Goal: Information Seeking & Learning: Check status

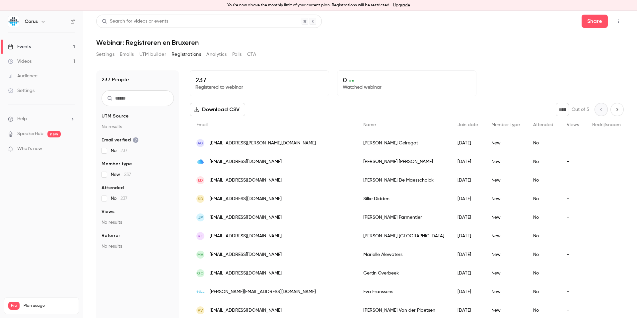
scroll to position [8, 0]
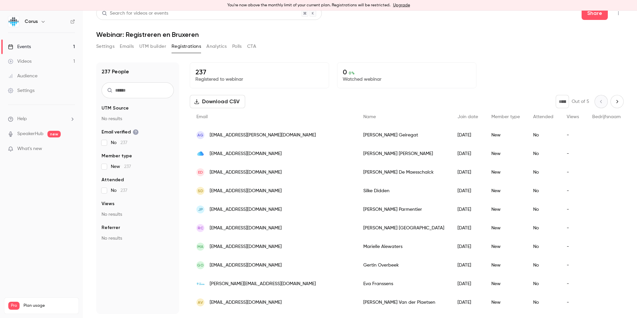
click at [253, 4] on div "You're now above the monthly limit of your current plan. Registrations will be …" at bounding box center [318, 5] width 637 height 11
click at [396, 3] on link "Upgrade" at bounding box center [401, 5] width 17 height 5
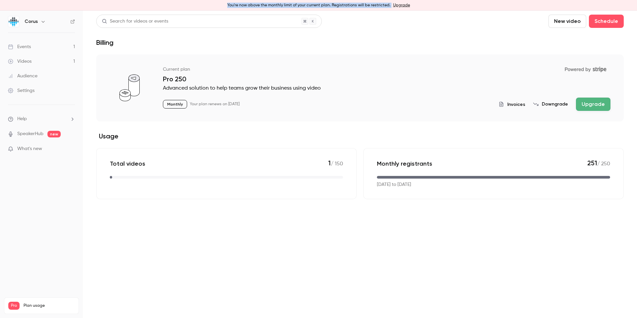
click at [589, 103] on button "Upgrade" at bounding box center [593, 104] width 35 height 13
click at [38, 72] on link "Audience" at bounding box center [41, 76] width 83 height 15
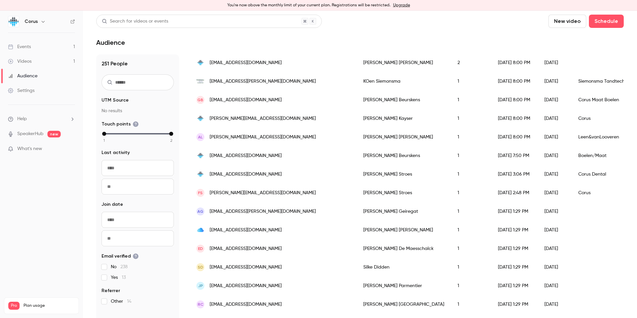
scroll to position [242, 0]
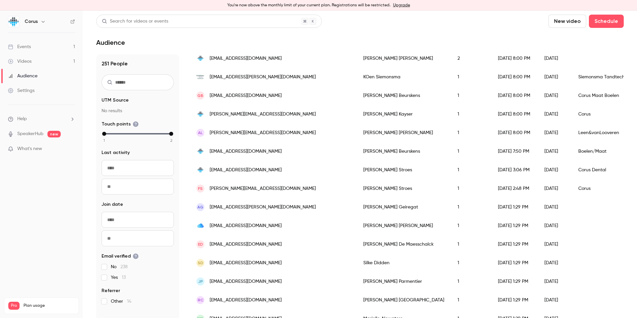
click at [142, 85] on input "text" at bounding box center [138, 82] width 72 height 16
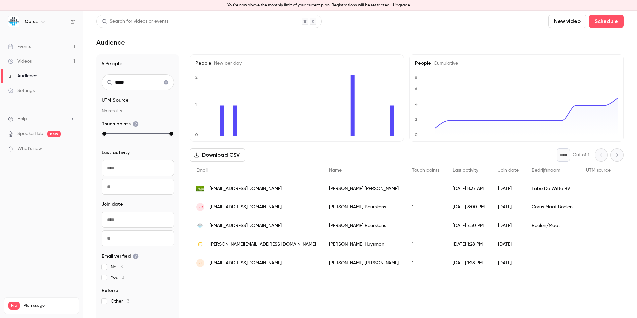
scroll to position [0, 0]
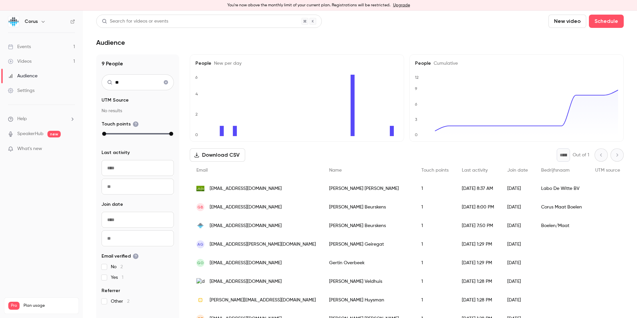
type input "*"
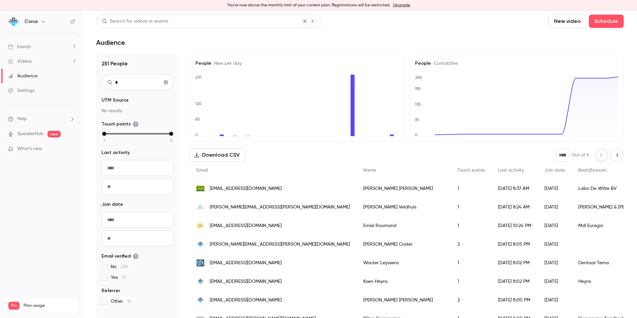
scroll to position [16, 0]
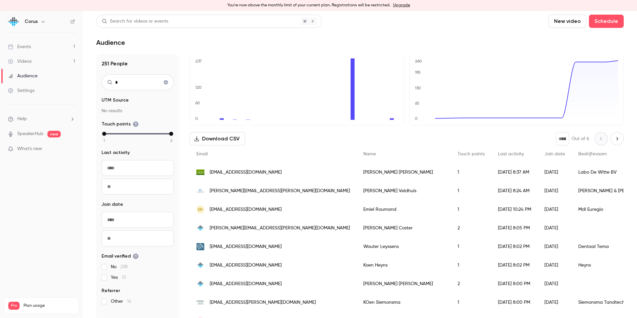
click at [126, 86] on input "*" at bounding box center [138, 82] width 72 height 16
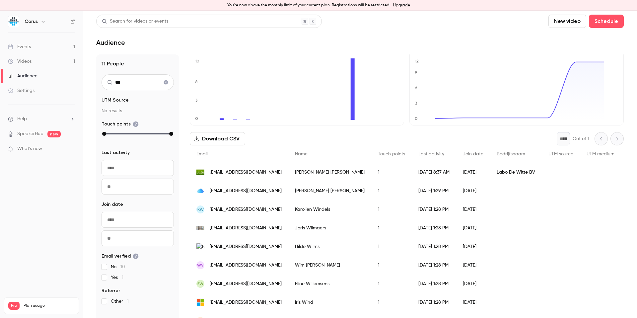
scroll to position [0, 0]
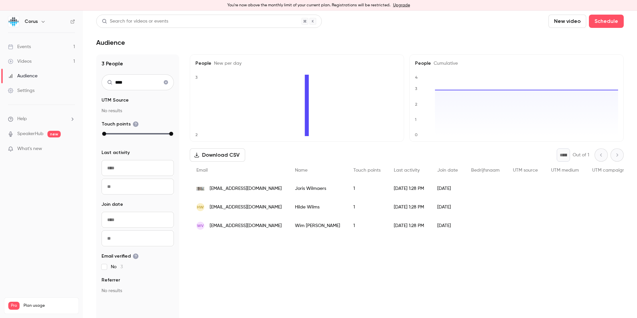
type input "****"
click at [166, 82] on icon "Clear search" at bounding box center [166, 82] width 4 height 4
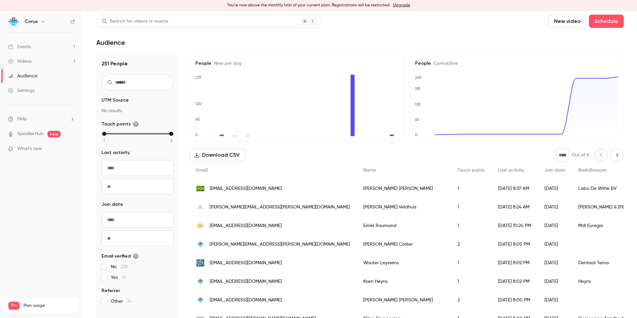
click at [139, 89] on input "text" at bounding box center [138, 82] width 72 height 16
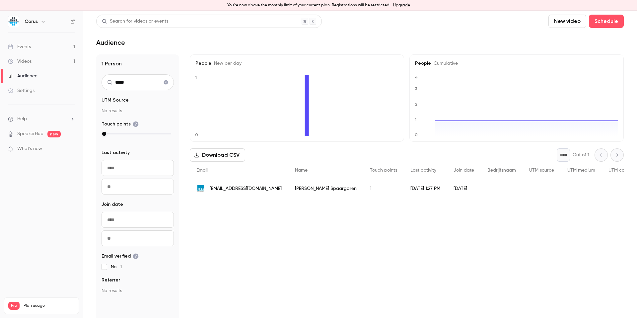
type input "*****"
click at [169, 85] on button "Clear search" at bounding box center [166, 82] width 11 height 11
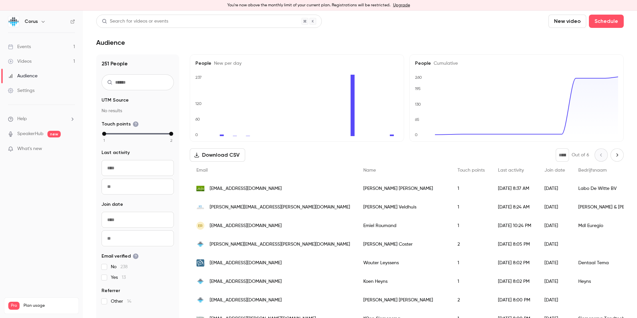
click at [169, 86] on input "text" at bounding box center [138, 82] width 72 height 16
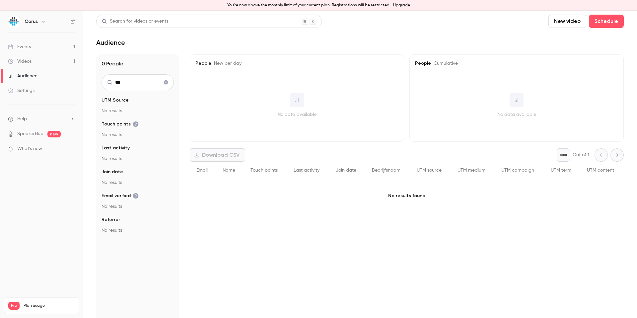
type input "***"
click at [166, 80] on icon "Clear search" at bounding box center [166, 82] width 4 height 4
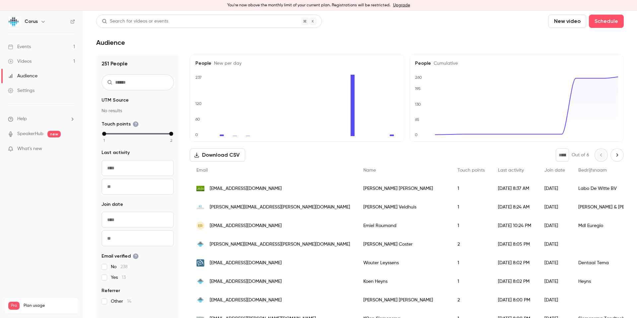
click at [160, 80] on input "text" at bounding box center [138, 82] width 72 height 16
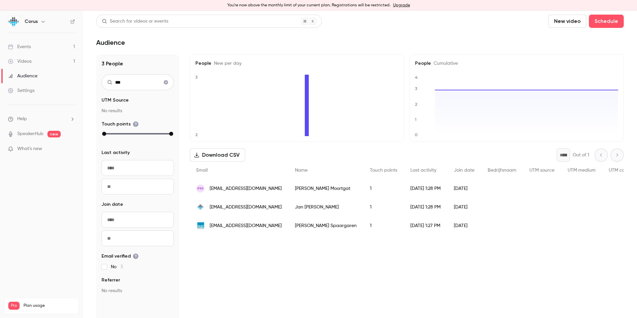
type input "***"
click at [167, 83] on icon "Clear search" at bounding box center [166, 82] width 4 height 4
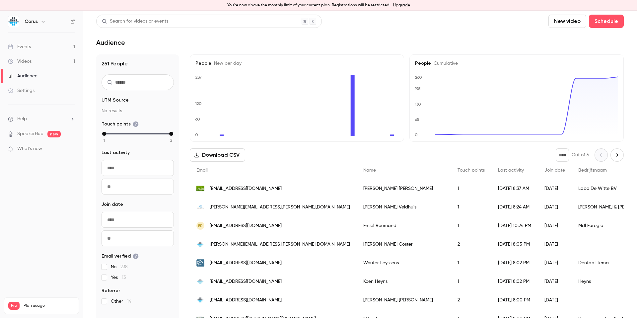
click at [155, 89] on input "text" at bounding box center [138, 82] width 72 height 16
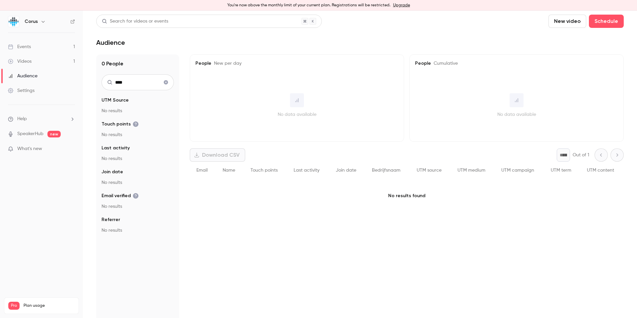
type input "****"
click at [164, 81] on icon "Clear search" at bounding box center [165, 82] width 5 height 5
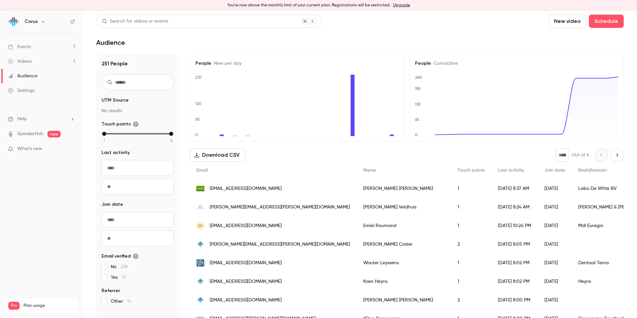
click at [160, 83] on input "text" at bounding box center [138, 82] width 72 height 16
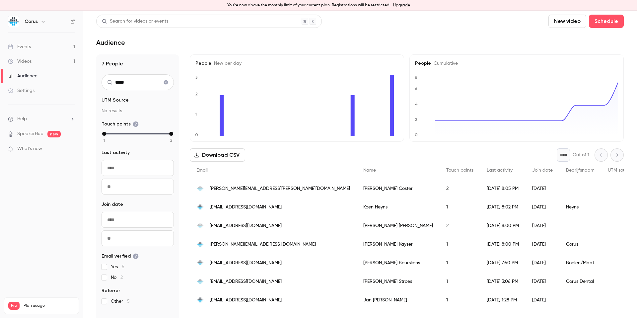
scroll to position [11, 0]
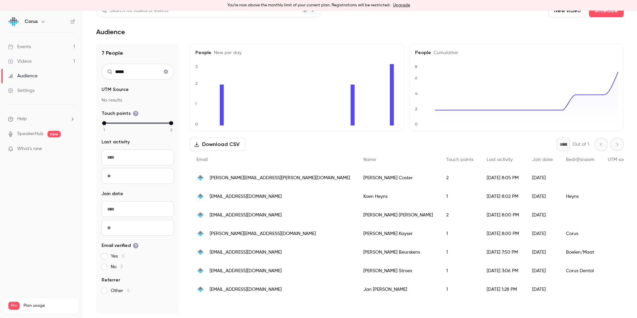
type input "*****"
click at [165, 72] on icon "Clear search" at bounding box center [166, 72] width 4 height 4
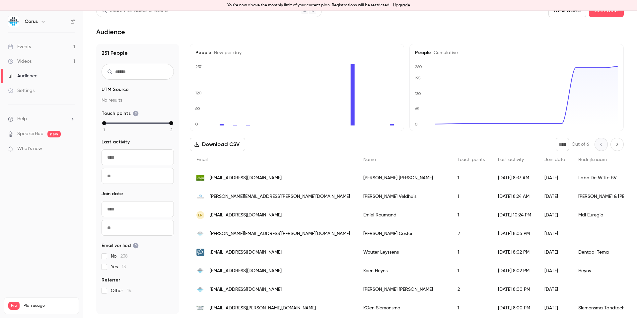
click at [150, 75] on input "text" at bounding box center [138, 72] width 72 height 16
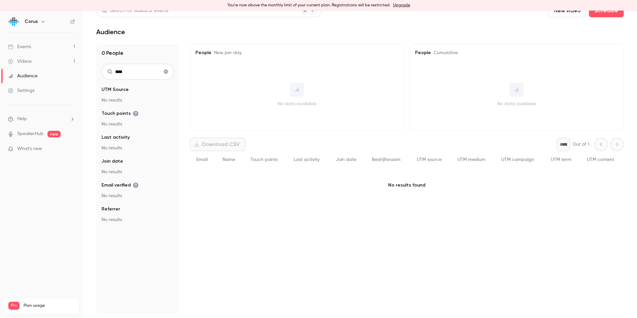
type input "****"
click at [169, 72] on button "Clear search" at bounding box center [166, 71] width 11 height 11
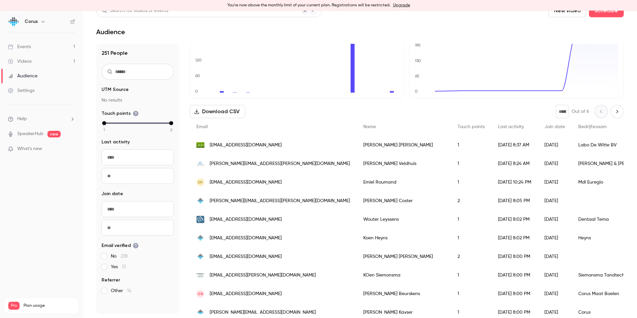
scroll to position [34, 0]
click at [156, 72] on input "text" at bounding box center [138, 72] width 72 height 16
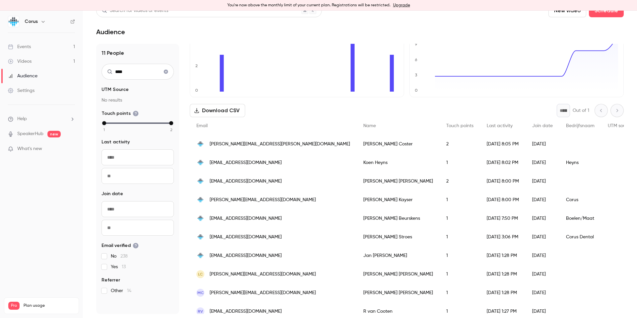
scroll to position [0, 0]
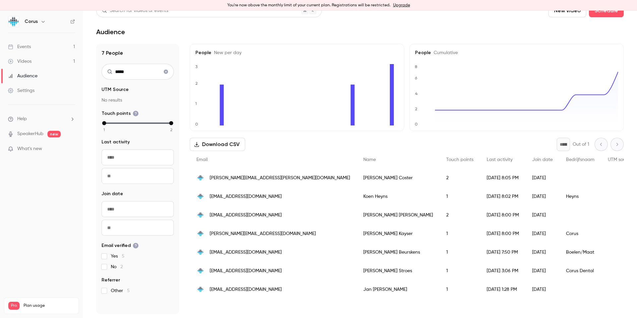
type input "*****"
click at [165, 71] on icon "Clear search" at bounding box center [166, 72] width 4 height 4
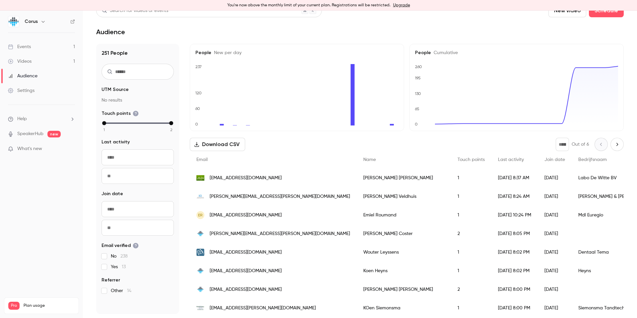
click at [619, 145] on icon "Next page" at bounding box center [617, 144] width 7 height 5
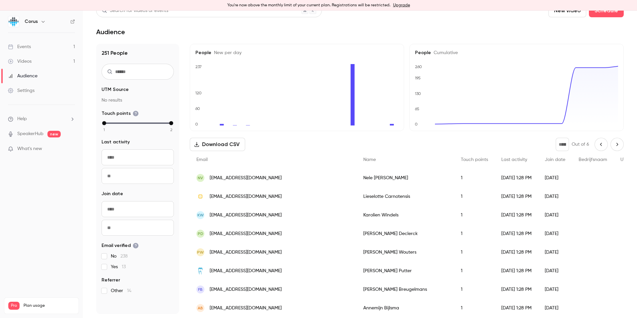
click at [617, 147] on button "Next page" at bounding box center [617, 144] width 13 height 13
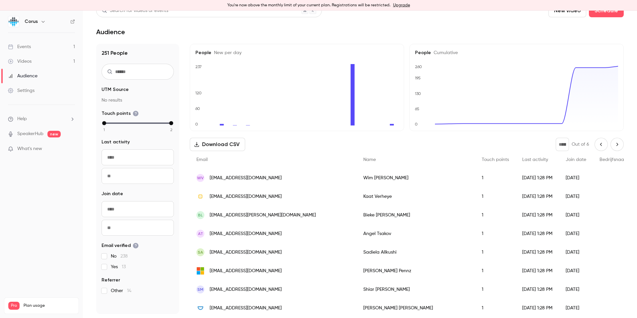
click at [616, 142] on icon "Next page" at bounding box center [617, 144] width 7 height 5
type input "*"
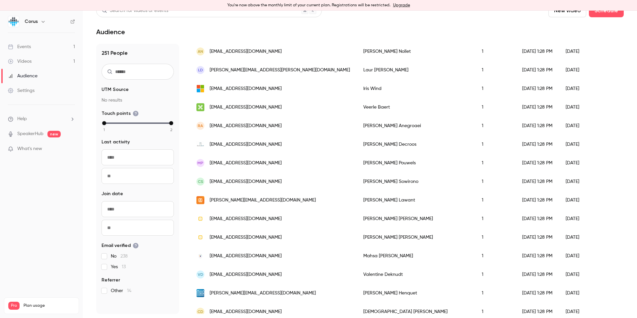
scroll to position [145, 0]
click at [141, 69] on input "text" at bounding box center [138, 72] width 72 height 16
type input "*"
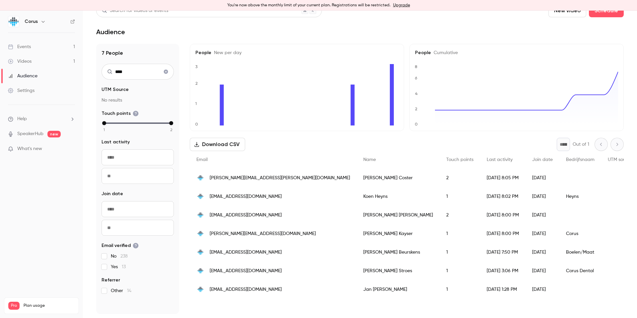
scroll to position [0, 0]
type input "*****"
click at [480, 173] on div "2025/09/01 8:05 PM" at bounding box center [502, 178] width 45 height 19
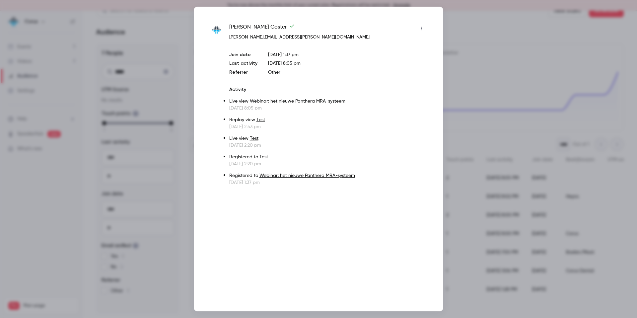
click at [419, 29] on icon "button" at bounding box center [421, 28] width 5 height 5
click at [169, 57] on div at bounding box center [318, 159] width 637 height 318
click at [167, 65] on div at bounding box center [318, 159] width 637 height 318
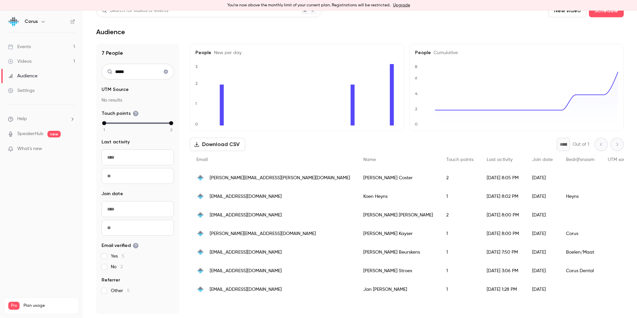
click at [58, 44] on link "Events 1" at bounding box center [41, 46] width 83 height 15
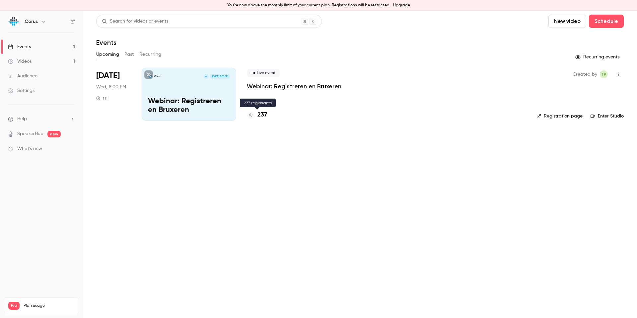
click at [249, 116] on icon at bounding box center [251, 114] width 4 height 3
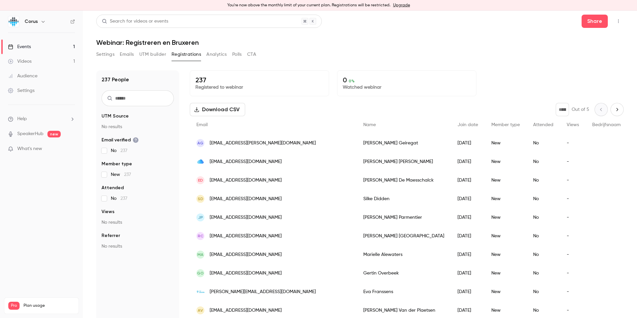
click at [136, 94] on input "text" at bounding box center [138, 98] width 72 height 16
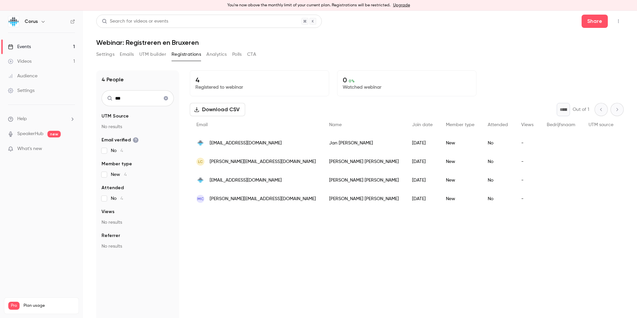
type input "***"
click at [439, 139] on div "New" at bounding box center [460, 143] width 42 height 19
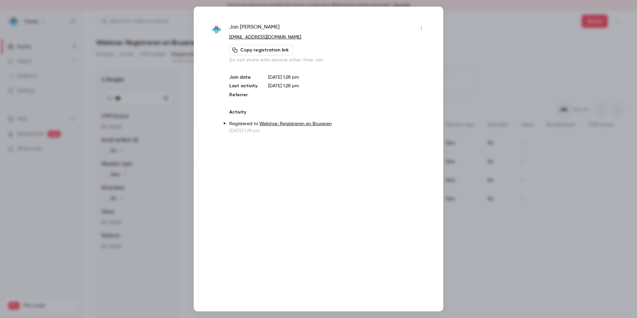
click at [417, 28] on button "button" at bounding box center [421, 28] width 11 height 11
click at [493, 65] on div at bounding box center [318, 159] width 637 height 318
click at [496, 60] on div at bounding box center [318, 159] width 637 height 318
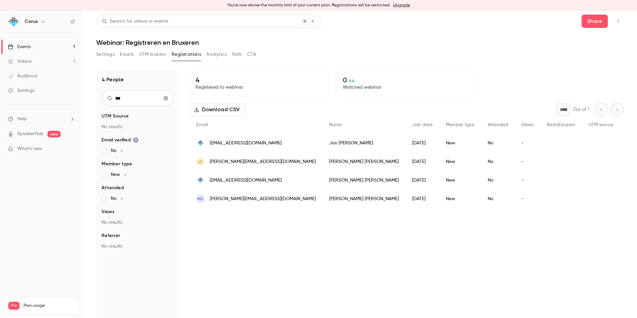
click at [30, 44] on div "Events" at bounding box center [19, 46] width 23 height 7
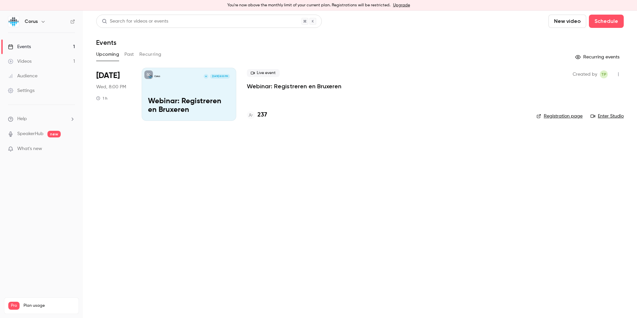
click at [28, 79] on div "Audience" at bounding box center [23, 76] width 30 height 7
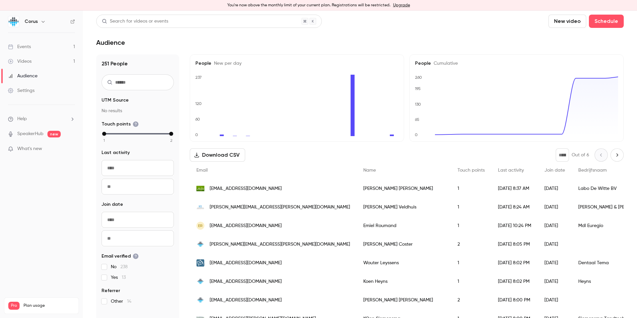
click at [48, 43] on link "Events 1" at bounding box center [41, 46] width 83 height 15
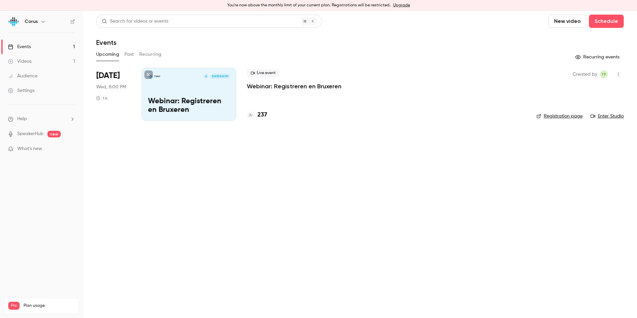
click at [263, 115] on h4 "237" at bounding box center [262, 114] width 10 height 9
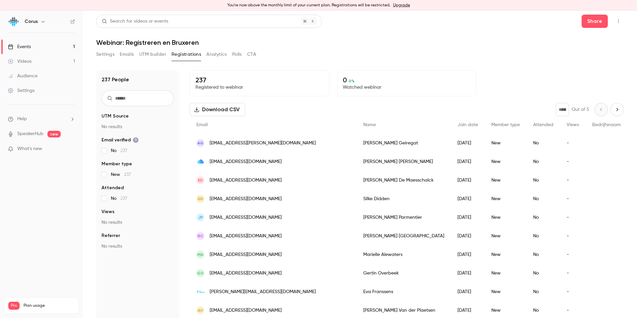
click at [136, 103] on input "text" at bounding box center [138, 98] width 72 height 16
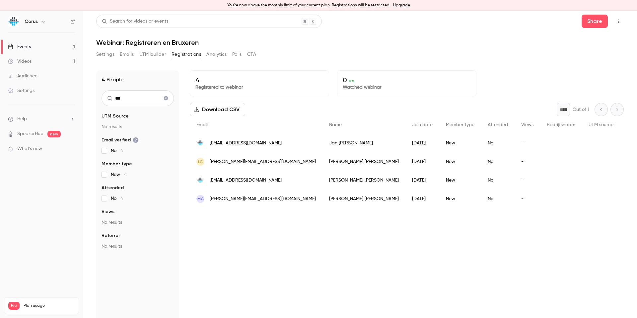
click at [439, 141] on div "New" at bounding box center [460, 143] width 42 height 19
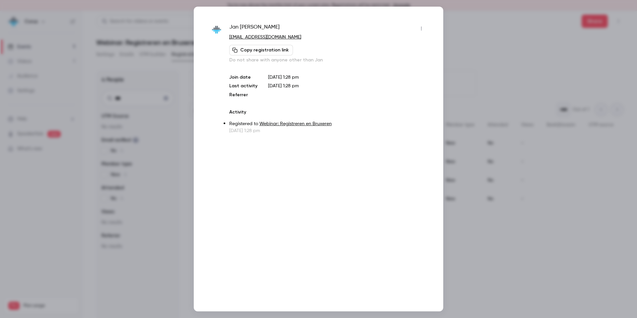
click at [420, 30] on icon "button" at bounding box center [421, 28] width 5 height 5
click at [461, 43] on div at bounding box center [318, 159] width 637 height 318
click at [461, 39] on div at bounding box center [318, 159] width 637 height 318
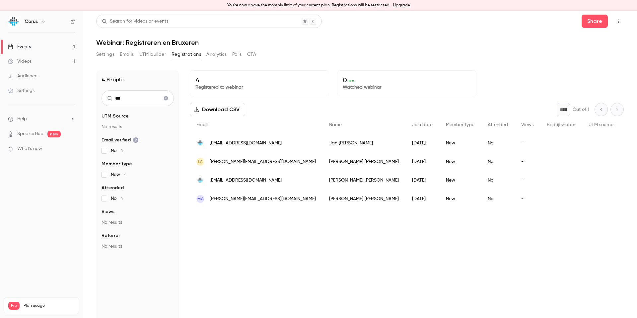
click at [129, 98] on input "***" at bounding box center [138, 98] width 72 height 16
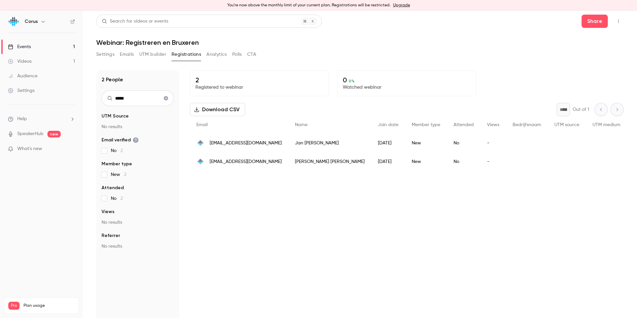
type input "*****"
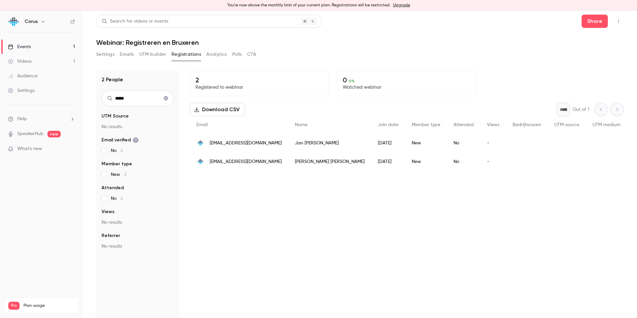
click at [51, 47] on link "Events 1" at bounding box center [41, 46] width 83 height 15
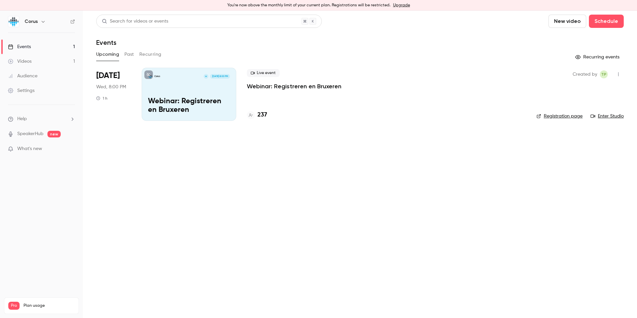
click at [47, 49] on link "Events 1" at bounding box center [41, 46] width 83 height 15
click at [51, 58] on link "Videos 1" at bounding box center [41, 61] width 83 height 15
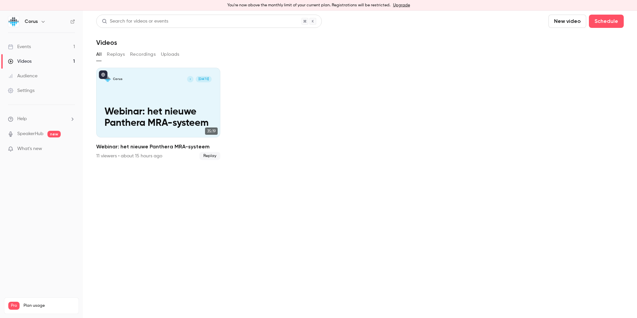
click at [56, 47] on link "Events 1" at bounding box center [41, 46] width 83 height 15
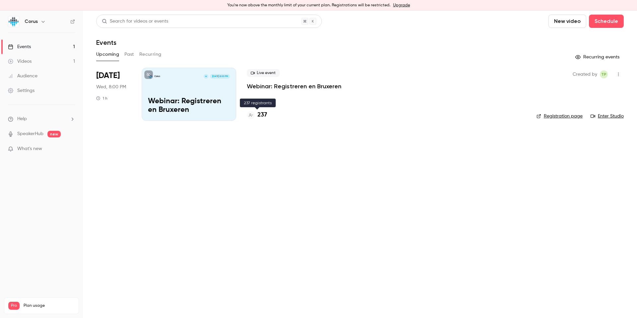
click at [253, 117] on div at bounding box center [251, 115] width 8 height 8
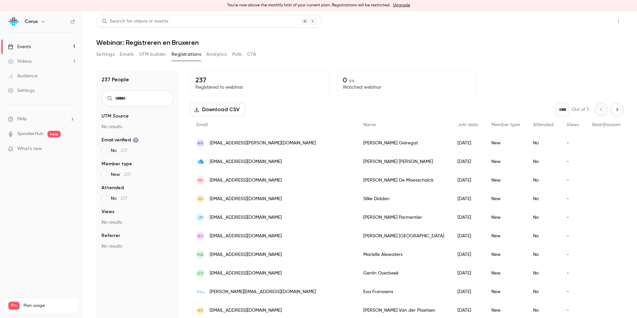
click at [589, 22] on button "Share" at bounding box center [595, 21] width 26 height 13
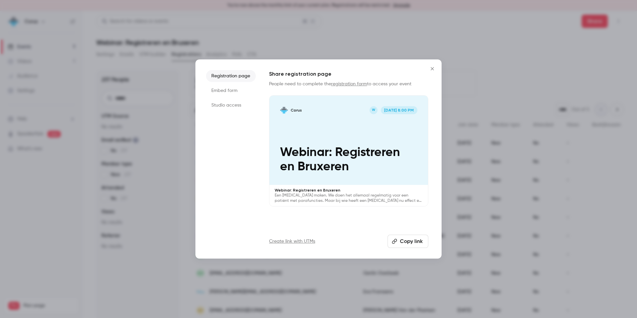
click at [401, 245] on button "Copy link" at bounding box center [408, 241] width 41 height 13
click at [432, 68] on icon "Close" at bounding box center [432, 68] width 8 height 5
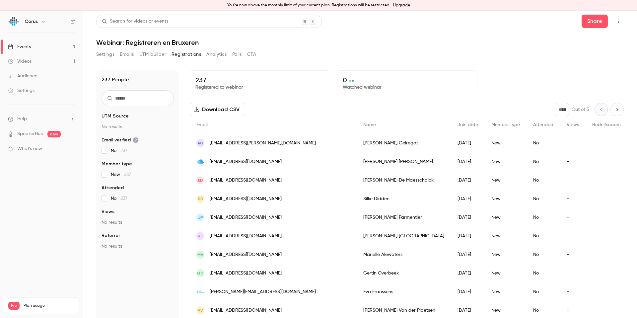
click at [617, 21] on icon "button" at bounding box center [618, 21] width 5 height 5
click at [503, 79] on div at bounding box center [318, 159] width 637 height 318
click at [123, 58] on button "Emails" at bounding box center [127, 54] width 14 height 11
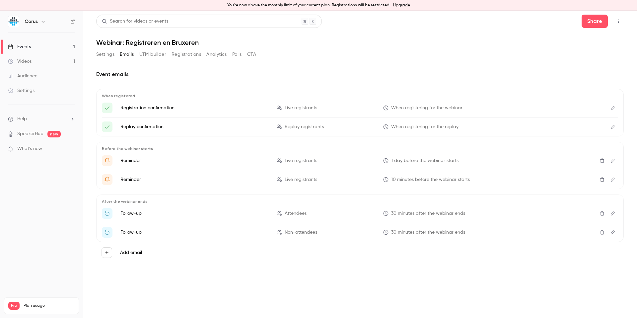
click at [190, 56] on button "Registrations" at bounding box center [187, 54] width 30 height 11
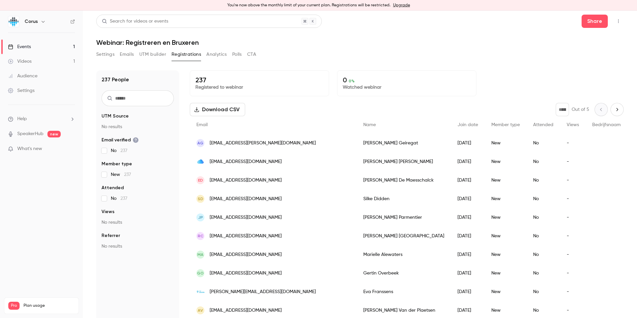
click at [617, 16] on button "button" at bounding box center [618, 21] width 11 height 11
click at [589, 20] on div at bounding box center [318, 159] width 637 height 318
click at [591, 20] on button "Share" at bounding box center [595, 21] width 26 height 13
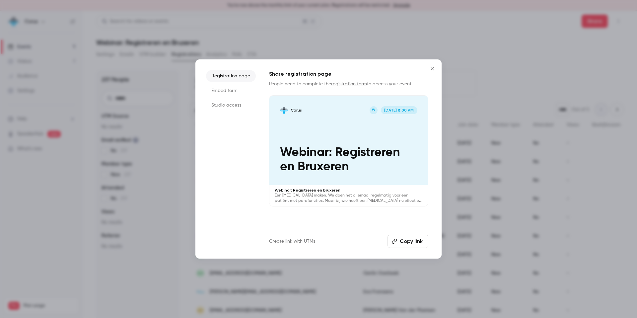
click at [435, 70] on icon "Close" at bounding box center [432, 68] width 8 height 5
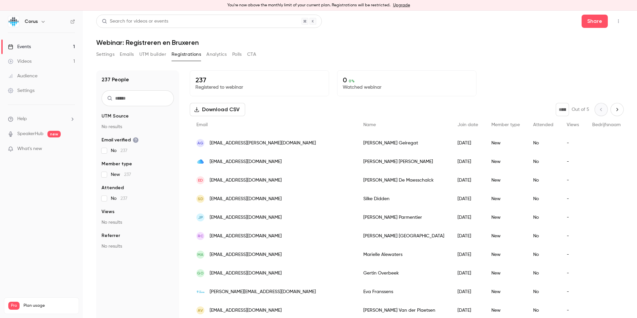
click at [132, 99] on input "text" at bounding box center [138, 98] width 72 height 16
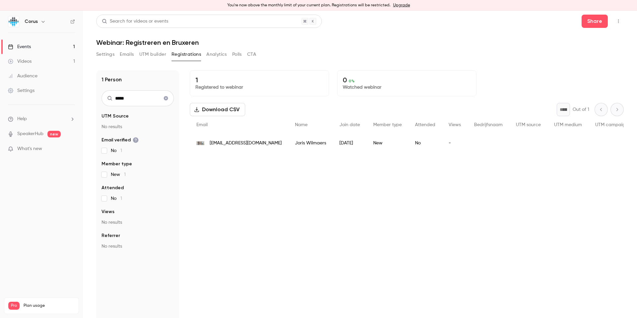
type input "*****"
click at [167, 98] on icon "Clear search" at bounding box center [166, 98] width 4 height 4
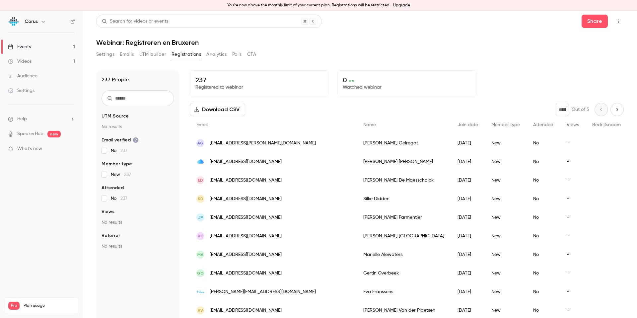
click at [54, 46] on link "Events 1" at bounding box center [41, 46] width 83 height 15
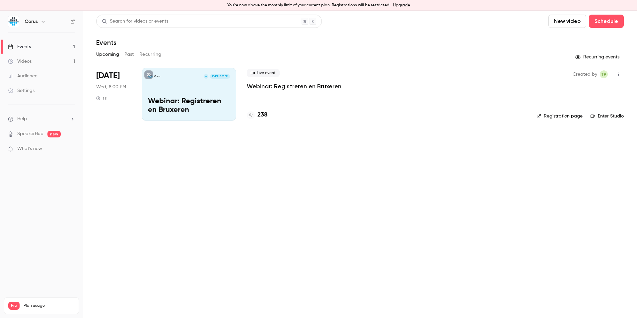
click at [48, 72] on link "Audience" at bounding box center [41, 76] width 83 height 15
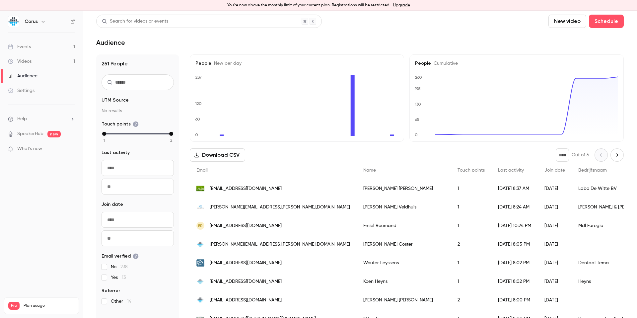
click at [48, 47] on link "Events 1" at bounding box center [41, 46] width 83 height 15
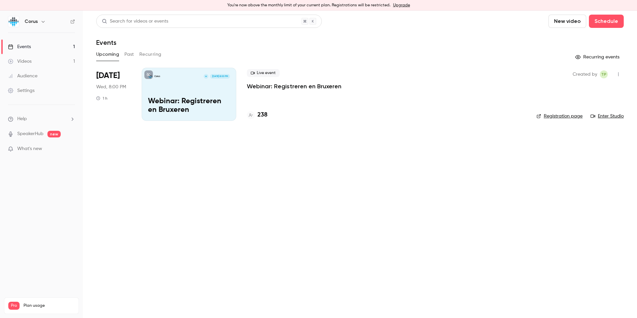
click at [262, 116] on h4 "238" at bounding box center [262, 114] width 10 height 9
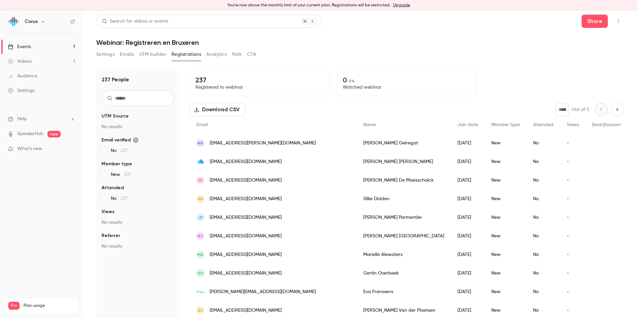
click at [68, 48] on link "Events 1" at bounding box center [41, 46] width 83 height 15
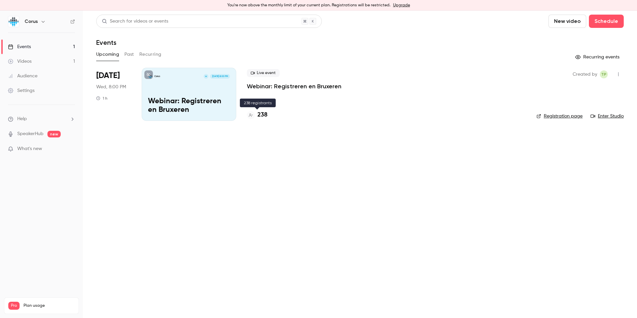
click at [265, 114] on h4 "238" at bounding box center [262, 114] width 10 height 9
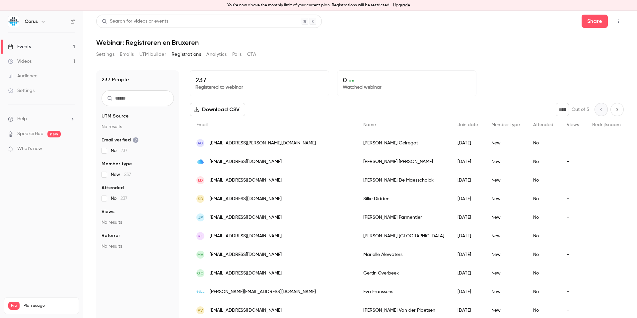
click at [157, 94] on input "text" at bounding box center [138, 98] width 72 height 16
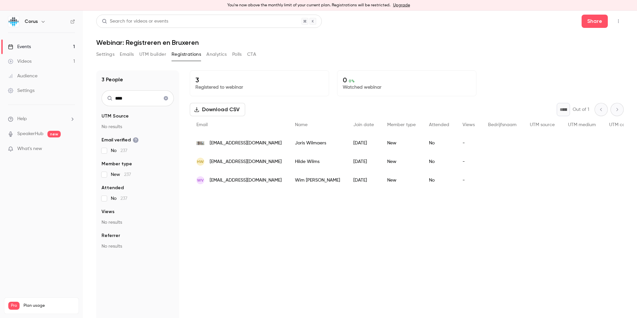
type input "*****"
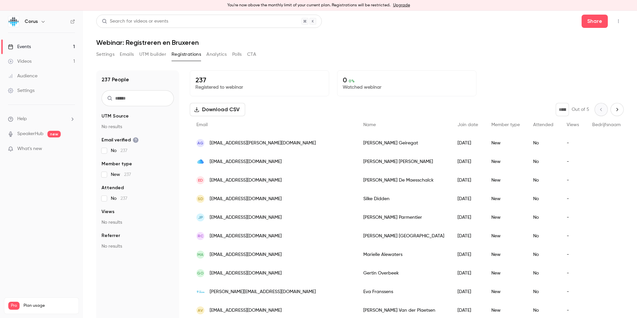
click at [150, 96] on input "text" at bounding box center [138, 98] width 72 height 16
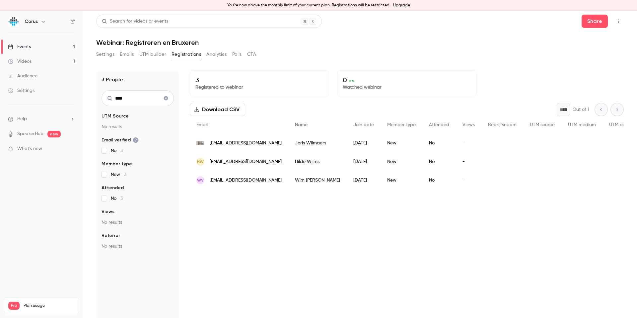
type input "****"
click at [44, 44] on link "Events 1" at bounding box center [41, 46] width 83 height 15
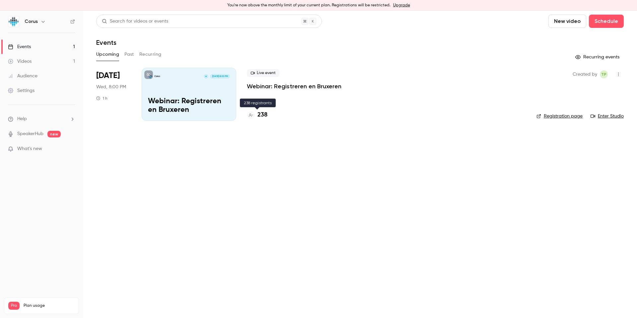
click at [264, 113] on h4 "238" at bounding box center [262, 114] width 10 height 9
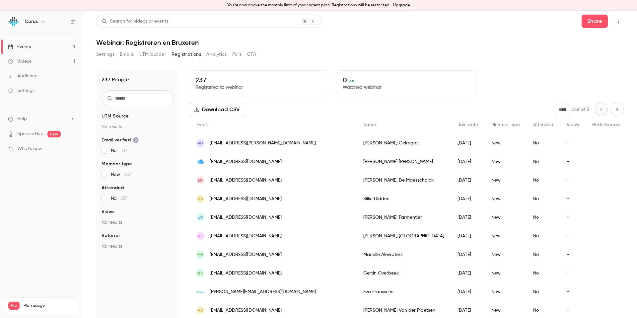
click at [124, 54] on button "Emails" at bounding box center [127, 54] width 14 height 11
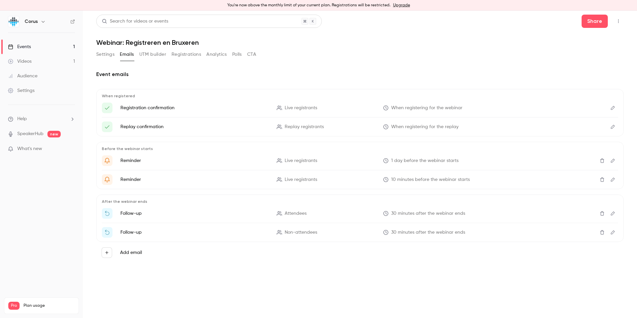
click at [151, 53] on button "UTM builder" at bounding box center [152, 54] width 27 height 11
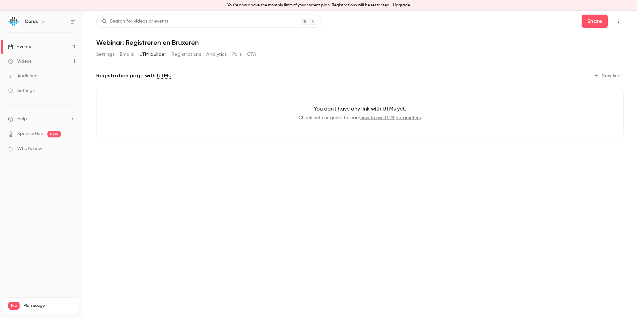
click at [177, 54] on button "Registrations" at bounding box center [187, 54] width 30 height 11
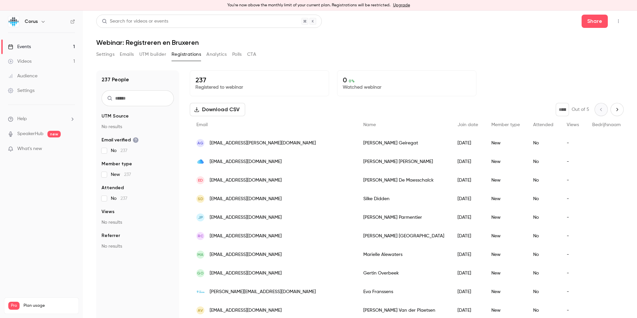
click at [296, 5] on div "You're now above the monthly limit of your current plan. Registrations will be …" at bounding box center [318, 5] width 637 height 11
click at [403, 5] on link "Upgrade" at bounding box center [401, 5] width 17 height 5
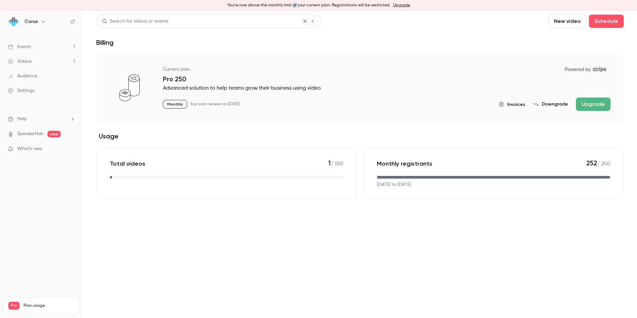
click at [27, 50] on div "Events" at bounding box center [19, 46] width 23 height 7
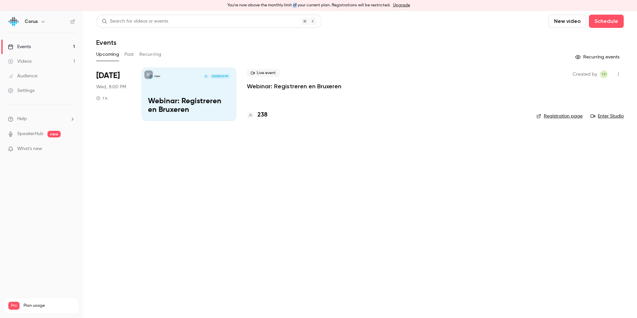
click at [261, 115] on h4 "238" at bounding box center [262, 114] width 10 height 9
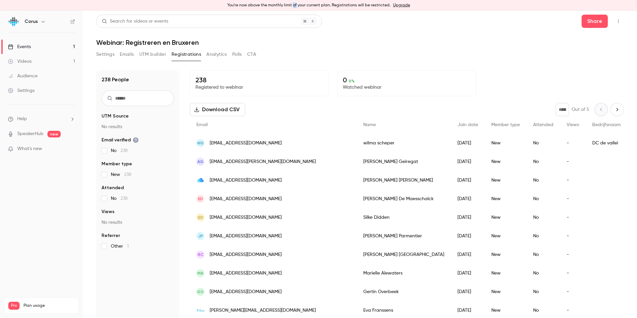
click at [616, 25] on button "button" at bounding box center [618, 21] width 11 height 11
click at [29, 305] on div at bounding box center [318, 159] width 637 height 318
click at [618, 21] on icon "button" at bounding box center [618, 21] width 5 height 5
click at [615, 21] on div at bounding box center [318, 159] width 637 height 318
click at [603, 20] on button "Share" at bounding box center [595, 21] width 26 height 13
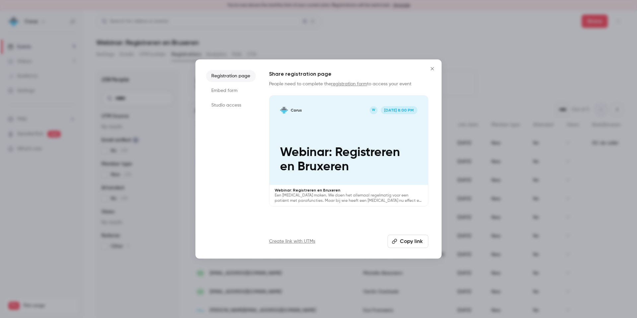
click at [406, 240] on button "Copy link" at bounding box center [408, 241] width 41 height 13
click at [367, 163] on p "Webinar: Registreren en Bruxeren" at bounding box center [348, 159] width 137 height 29
click at [381, 118] on div "Corus W Sep 3, 8:00 PM Webinar: Registreren en Bruxeren" at bounding box center [348, 140] width 159 height 89
click at [349, 157] on p "Webinar: Registreren en Bruxeren" at bounding box center [348, 159] width 137 height 29
click at [377, 174] on p "Webinar: Registreren en Bruxeren" at bounding box center [348, 159] width 137 height 29
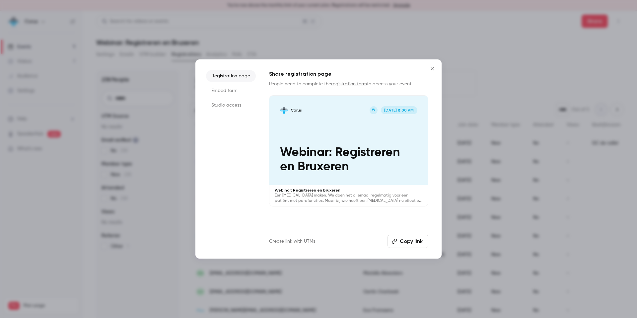
click at [376, 147] on p "Webinar: Registreren en Bruxeren" at bounding box center [348, 159] width 137 height 29
click at [336, 179] on div "Corus W Sep 3, 8:00 PM Webinar: Registreren en Bruxeren" at bounding box center [348, 140] width 159 height 89
click at [434, 67] on icon "Close" at bounding box center [432, 68] width 8 height 5
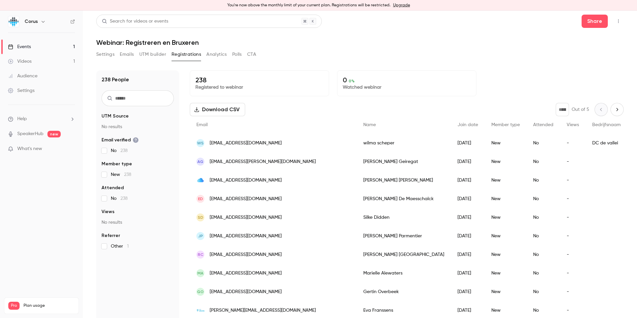
click at [27, 44] on div "Events" at bounding box center [19, 46] width 23 height 7
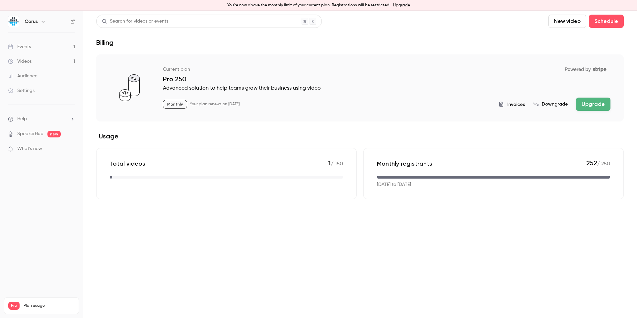
click at [590, 109] on button "Upgrade" at bounding box center [593, 104] width 35 height 13
